Goal: Task Accomplishment & Management: Use online tool/utility

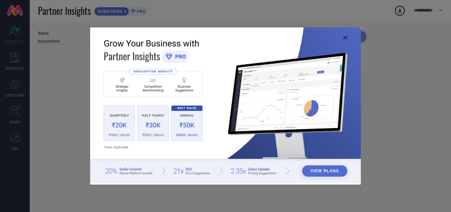
type input "All"
click at [342, 43] on img at bounding box center [225, 104] width 271 height 155
click at [345, 40] on icon at bounding box center [345, 38] width 4 height 4
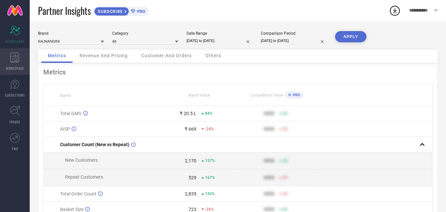
click at [15, 61] on icon at bounding box center [14, 57] width 9 height 10
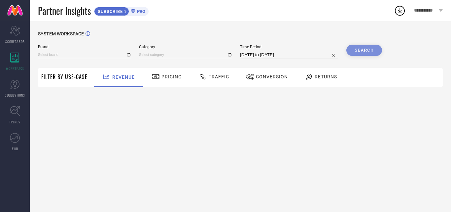
type input "RAJNANDINI"
type input "All"
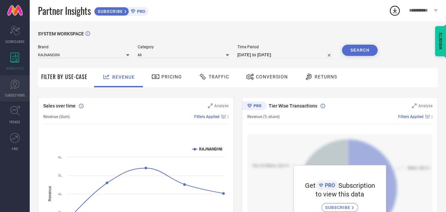
click at [17, 87] on icon at bounding box center [14, 84] width 9 height 9
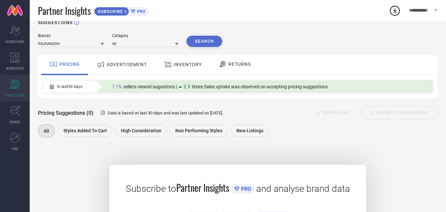
scroll to position [108, 0]
